Goal: Transaction & Acquisition: Purchase product/service

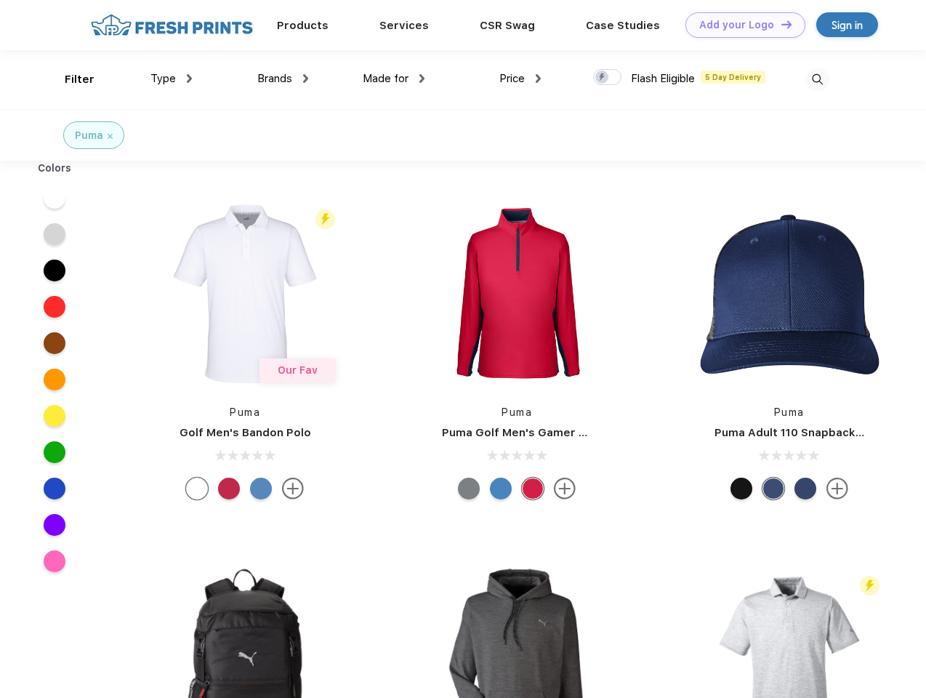
click at [740, 25] on link "Add your Logo Design Tool" at bounding box center [745, 24] width 120 height 25
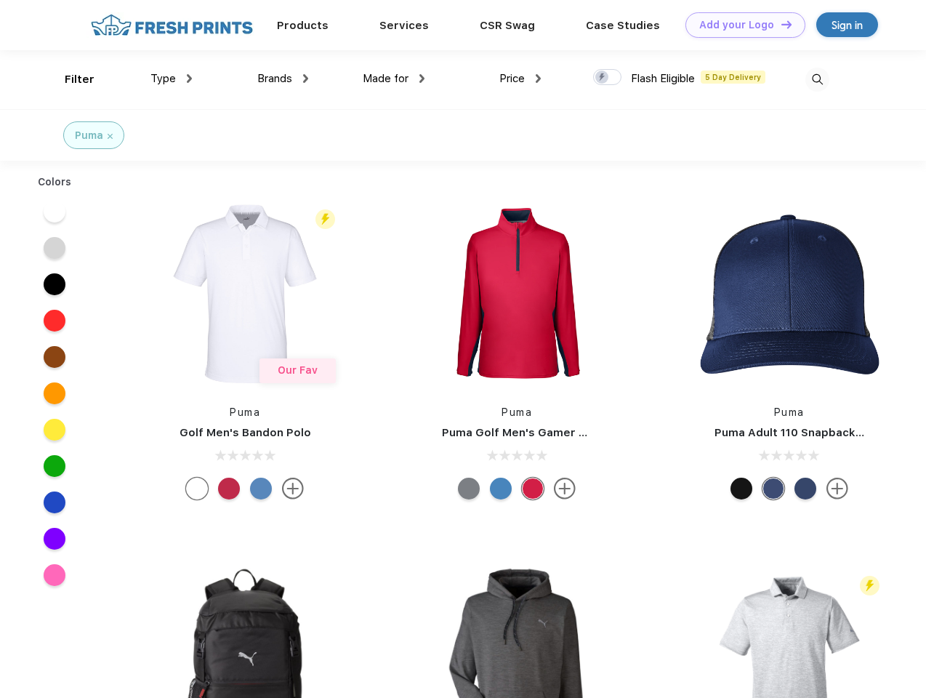
click at [0, 0] on div "Design Tool" at bounding box center [0, 0] width 0 height 0
click at [780, 24] on link "Add your Logo Design Tool" at bounding box center [745, 24] width 120 height 25
click at [70, 79] on div "Filter" at bounding box center [80, 79] width 30 height 17
click at [172, 79] on span "Type" at bounding box center [162, 78] width 25 height 13
click at [283, 79] on span "Brands" at bounding box center [274, 78] width 35 height 13
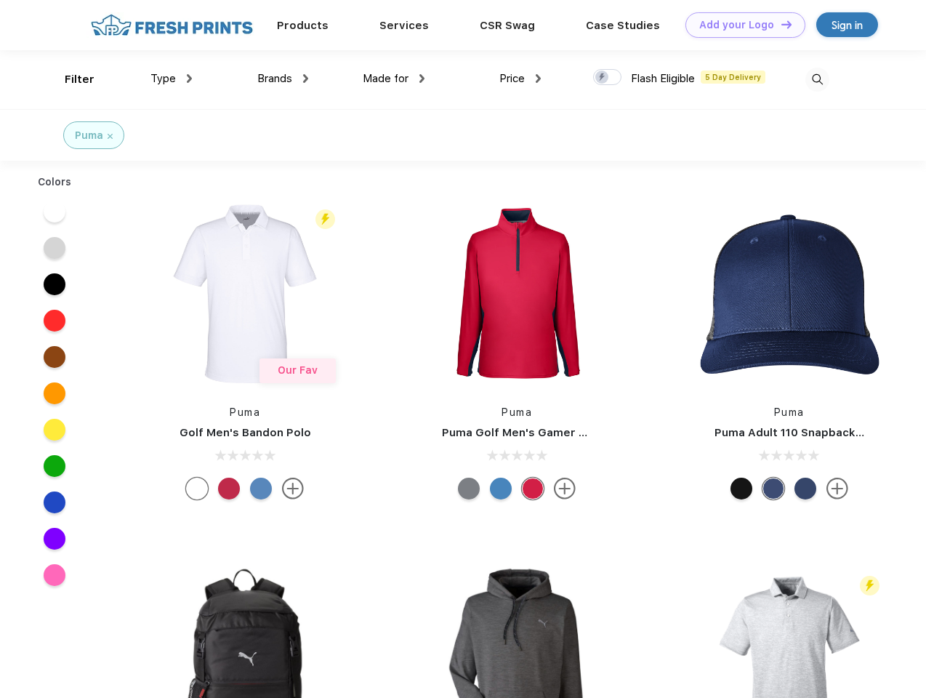
click at [394, 79] on span "Made for" at bounding box center [386, 78] width 46 height 13
click at [520, 79] on span "Price" at bounding box center [511, 78] width 25 height 13
click at [608, 78] on div at bounding box center [607, 77] width 28 height 16
click at [603, 78] on input "checkbox" at bounding box center [597, 72] width 9 height 9
click at [817, 79] on img at bounding box center [817, 80] width 24 height 24
